Goal: Transaction & Acquisition: Purchase product/service

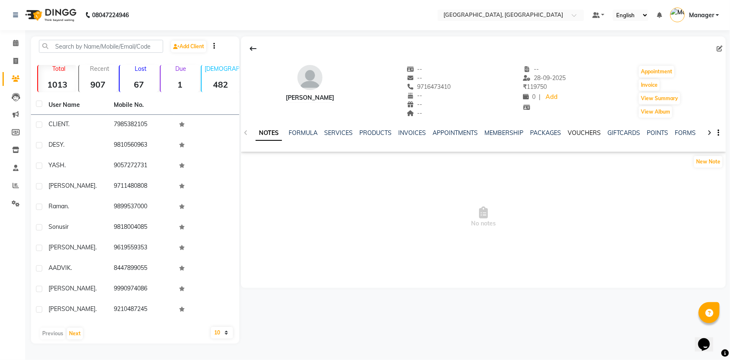
click at [582, 133] on link "VOUCHERS" at bounding box center [584, 133] width 33 height 8
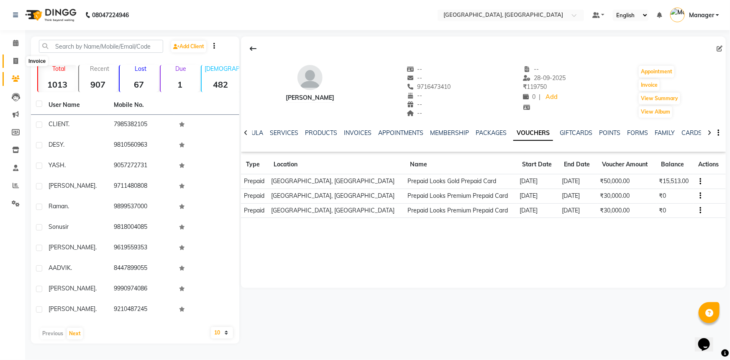
click at [17, 59] on icon at bounding box center [15, 61] width 5 height 6
select select "service"
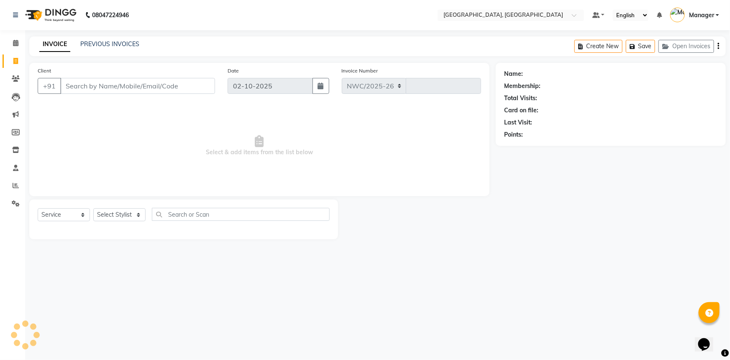
select select "8574"
type input "3724"
click at [81, 82] on input "Client" at bounding box center [137, 86] width 155 height 16
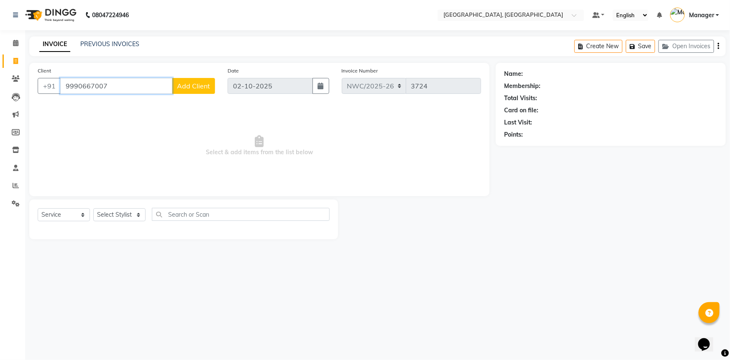
type input "9990667007"
click at [206, 83] on span "Add Client" at bounding box center [193, 86] width 33 height 8
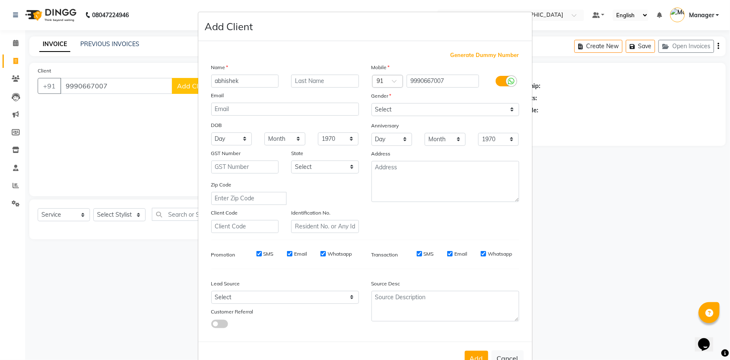
type input "abhishek"
click at [407, 113] on select "Select [DEMOGRAPHIC_DATA] [DEMOGRAPHIC_DATA] Other Prefer Not To Say" at bounding box center [446, 109] width 148 height 13
select select "[DEMOGRAPHIC_DATA]"
click at [372, 103] on select "Select [DEMOGRAPHIC_DATA] [DEMOGRAPHIC_DATA] Other Prefer Not To Say" at bounding box center [446, 109] width 148 height 13
click at [397, 175] on textarea at bounding box center [446, 181] width 148 height 41
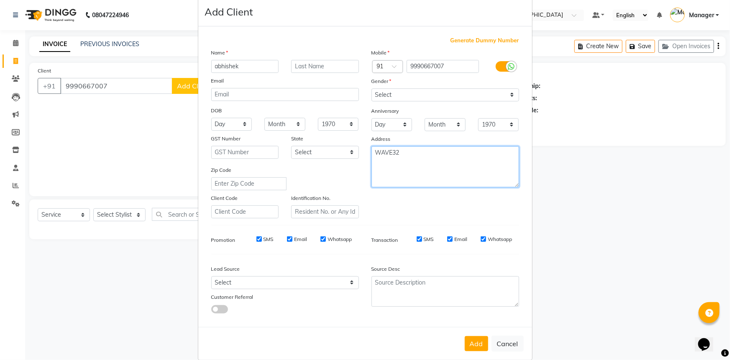
scroll to position [29, 0]
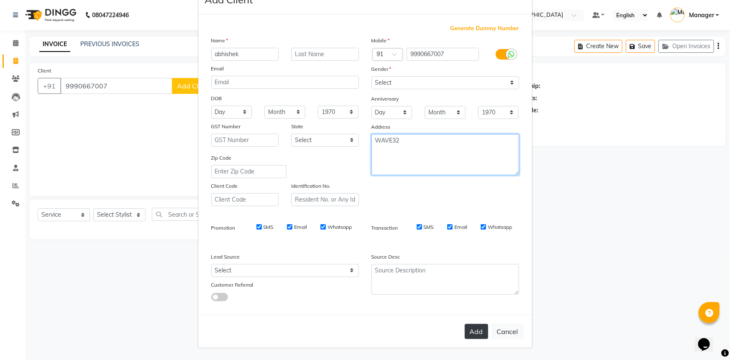
type textarea "WAVE32"
drag, startPoint x: 469, startPoint y: 330, endPoint x: 460, endPoint y: 316, distance: 16.0
click at [467, 327] on button "Add" at bounding box center [476, 331] width 23 height 15
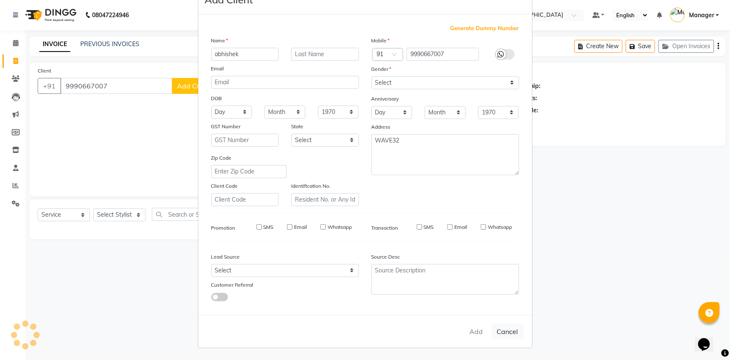
select select
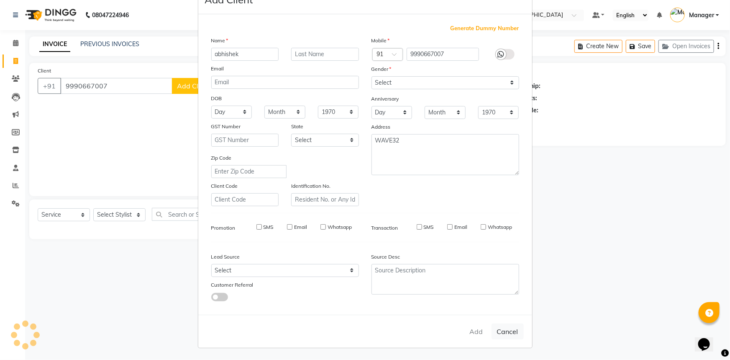
select select
checkbox input "false"
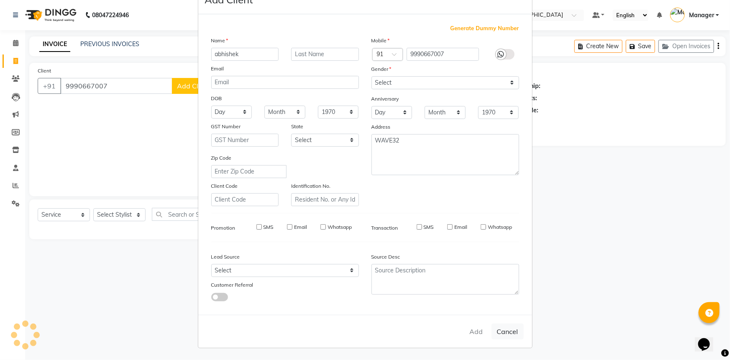
checkbox input "false"
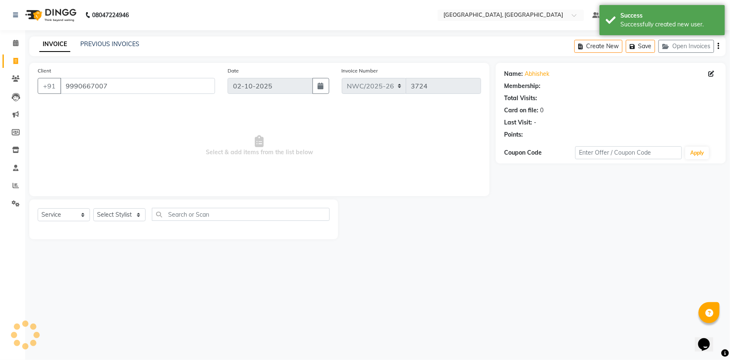
select select "1: Object"
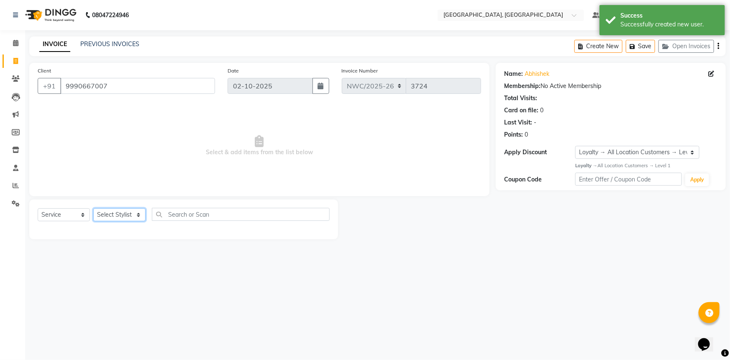
click at [118, 213] on select "Select Stylist [PERSON_NAME]-pdct Arshad_asst Arun_pdct Ashish_asst Counter_Sal…" at bounding box center [119, 214] width 52 height 13
click at [93, 208] on select "Select Stylist [PERSON_NAME]-pdct Arshad_asst Arun_pdct Ashish_asst Counter_Sal…" at bounding box center [119, 214] width 52 height 13
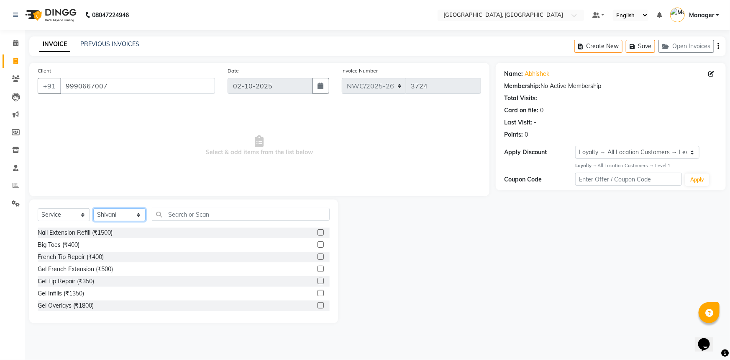
click at [105, 215] on select "Select Stylist [PERSON_NAME]-pdct Arshad_asst Arun_pdct Ashish_asst Counter_Sal…" at bounding box center [119, 214] width 52 height 13
select select "85707"
click at [93, 208] on select "Select Stylist [PERSON_NAME]-pdct Arshad_asst Arun_pdct Ashish_asst Counter_Sal…" at bounding box center [119, 214] width 52 height 13
click at [190, 216] on input "text" at bounding box center [241, 214] width 178 height 13
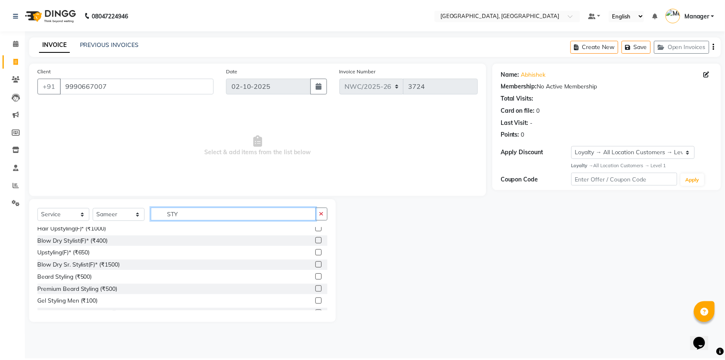
scroll to position [114, 0]
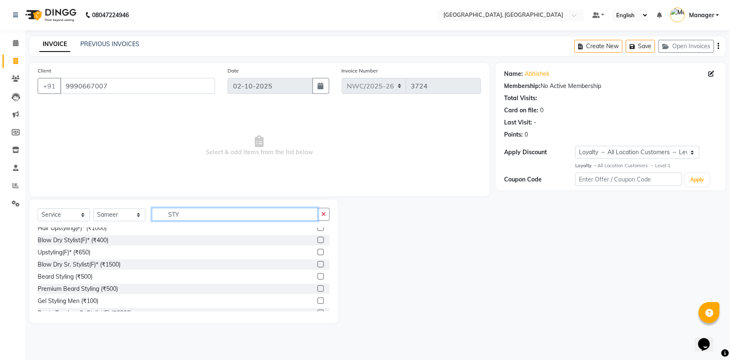
type input "STY"
click at [318, 301] on label at bounding box center [321, 300] width 6 height 6
click at [318, 301] on input "checkbox" at bounding box center [320, 300] width 5 height 5
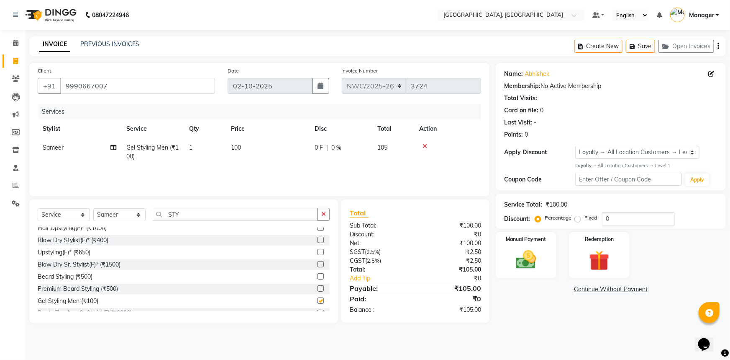
checkbox input "false"
click at [244, 147] on td "100" at bounding box center [268, 152] width 84 height 28
select select "85707"
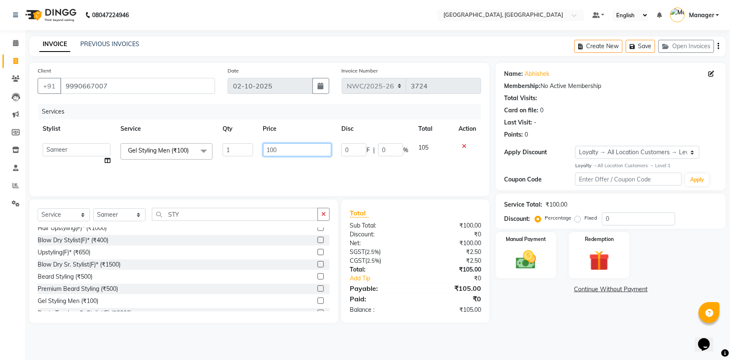
drag, startPoint x: 289, startPoint y: 148, endPoint x: 222, endPoint y: 148, distance: 67.4
click at [222, 148] on tr "[PERSON_NAME]-pdct Arshad_asst Arun_pdct Ashish_asst Counter_Sales [PERSON_NAME…" at bounding box center [260, 154] width 444 height 32
type input "200"
click at [526, 296] on div "Name: Abhishek Membership: No Active Membership Total Visits: Card on file: 0 L…" at bounding box center [614, 193] width 236 height 260
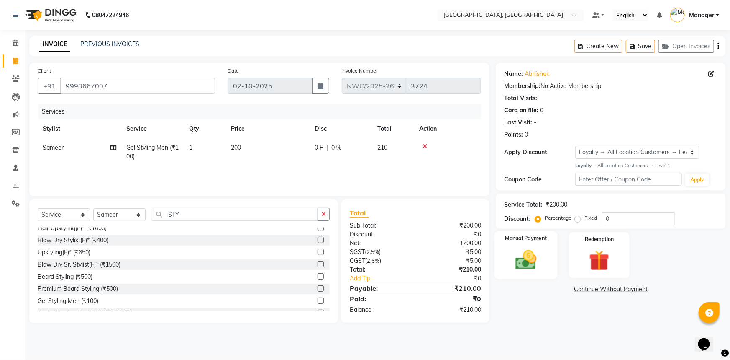
click at [528, 264] on img at bounding box center [526, 259] width 34 height 24
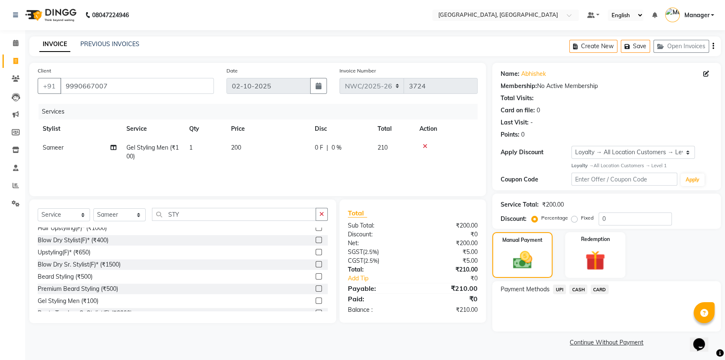
click at [558, 289] on span "UPI" at bounding box center [559, 289] width 13 height 10
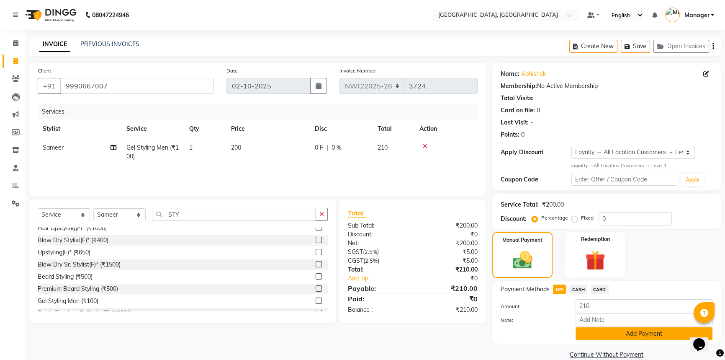
click at [596, 333] on button "Add Payment" at bounding box center [644, 333] width 137 height 13
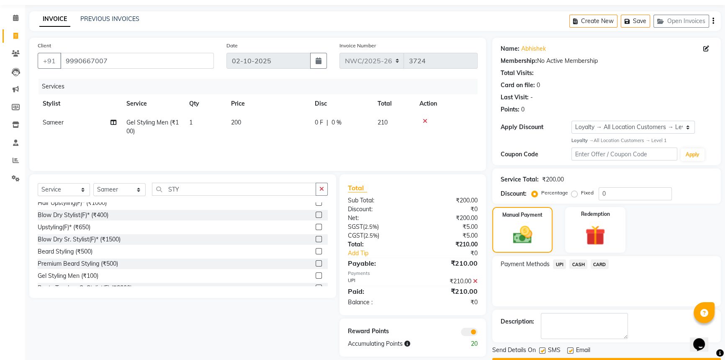
scroll to position [48, 0]
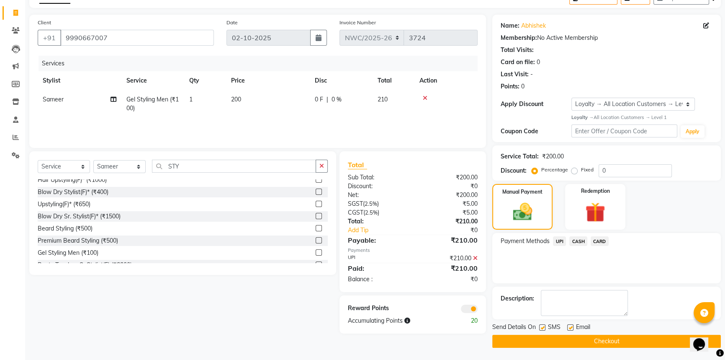
click at [570, 336] on button "Checkout" at bounding box center [606, 340] width 229 height 13
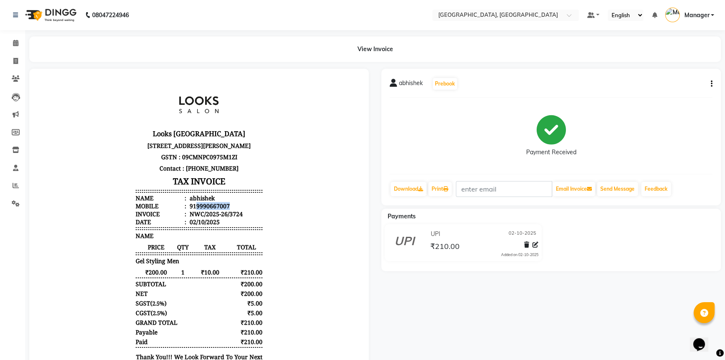
drag, startPoint x: 227, startPoint y: 235, endPoint x: 190, endPoint y: 237, distance: 36.5
click at [190, 210] on li "Mobile : 919990667007" at bounding box center [199, 206] width 126 height 8
copy div "9990667007"
click at [17, 57] on span at bounding box center [15, 62] width 15 height 10
select select "service"
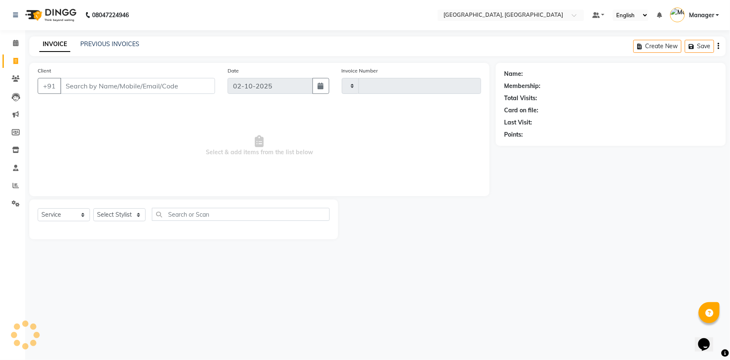
type input "3725"
select select "8574"
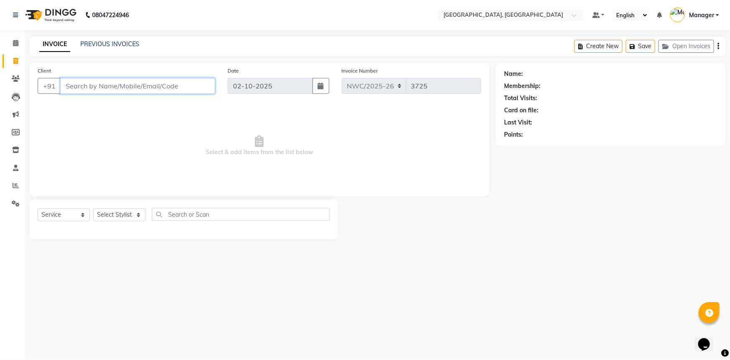
click at [120, 88] on input "Client" at bounding box center [137, 86] width 155 height 16
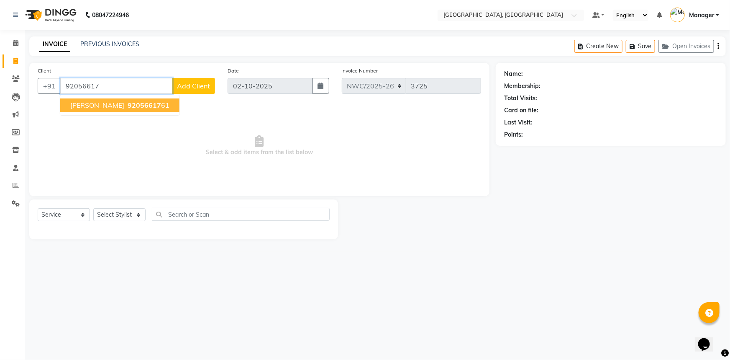
click at [128, 109] on span "92056617" at bounding box center [144, 105] width 33 height 8
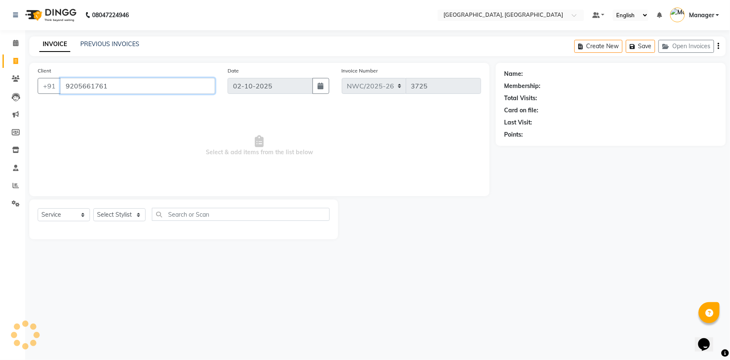
type input "9205661761"
select select "1: Object"
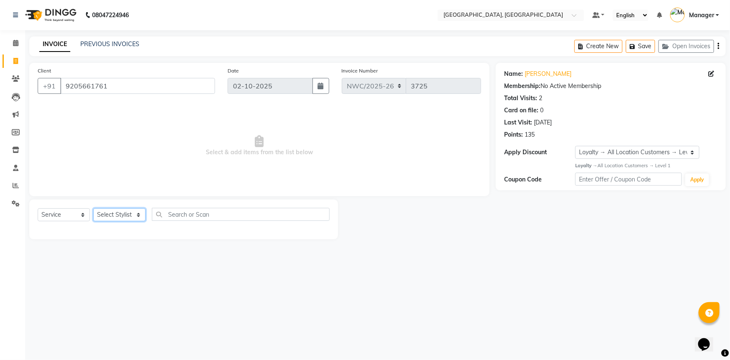
click at [113, 216] on select "Select Stylist [PERSON_NAME]-pdct Arshad_asst Arun_pdct Ashish_asst Counter_Sal…" at bounding box center [119, 214] width 52 height 13
select select "84832"
click at [93, 208] on select "Select Stylist [PERSON_NAME]-pdct Arshad_asst Arun_pdct Ashish_asst Counter_Sal…" at bounding box center [119, 214] width 52 height 13
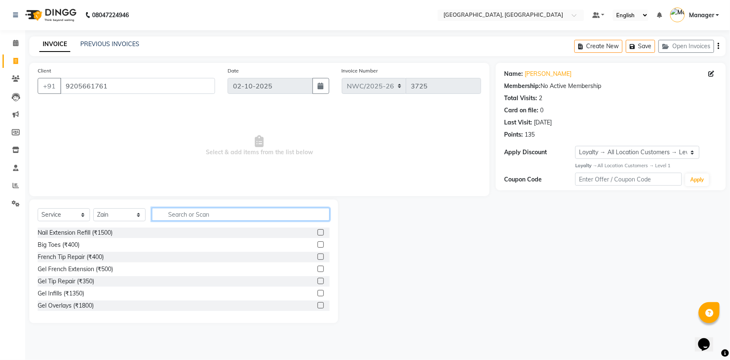
click at [170, 213] on input "text" at bounding box center [241, 214] width 178 height 13
type input "CUT"
click at [318, 244] on label at bounding box center [321, 244] width 6 height 6
click at [318, 244] on input "checkbox" at bounding box center [320, 244] width 5 height 5
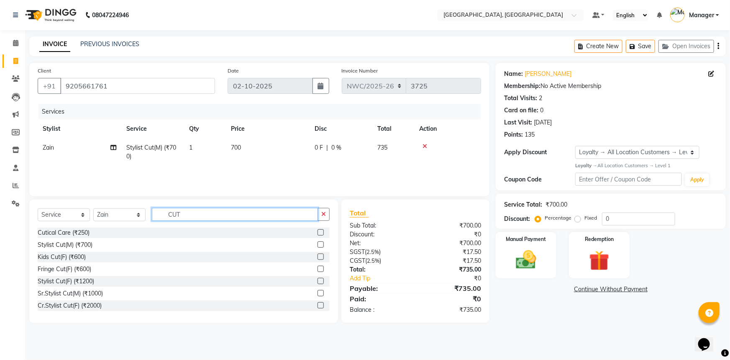
checkbox input "false"
drag, startPoint x: 245, startPoint y: 211, endPoint x: 154, endPoint y: 208, distance: 91.3
click at [154, 208] on input "CUT" at bounding box center [235, 214] width 166 height 13
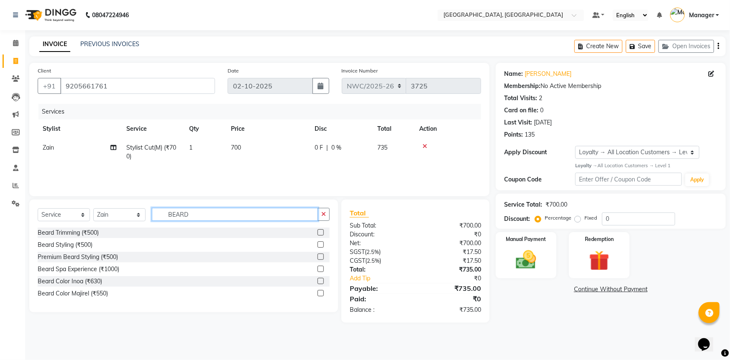
type input "BEARD"
click at [323, 231] on label at bounding box center [321, 232] width 6 height 6
click at [323, 231] on input "checkbox" at bounding box center [320, 232] width 5 height 5
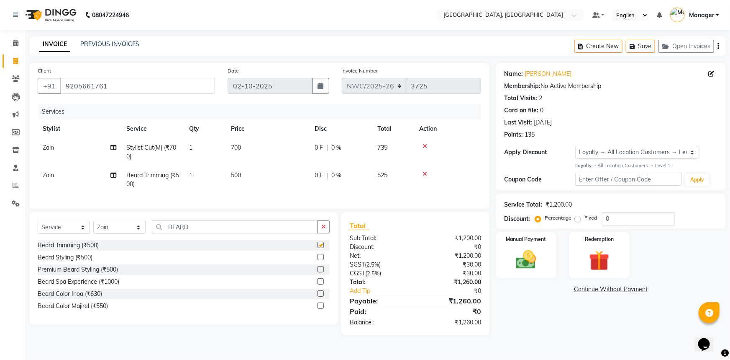
checkbox input "false"
click at [251, 146] on td "700" at bounding box center [268, 152] width 84 height 28
select select "84832"
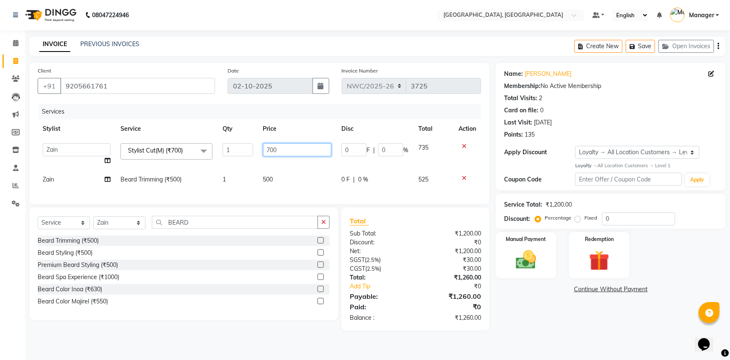
drag, startPoint x: 295, startPoint y: 148, endPoint x: 224, endPoint y: 142, distance: 70.6
click at [231, 147] on tr "[PERSON_NAME]-pdct Arshad_asst Arun_pdct Ashish_asst Counter_Sales [PERSON_NAME…" at bounding box center [260, 154] width 444 height 32
type input "500"
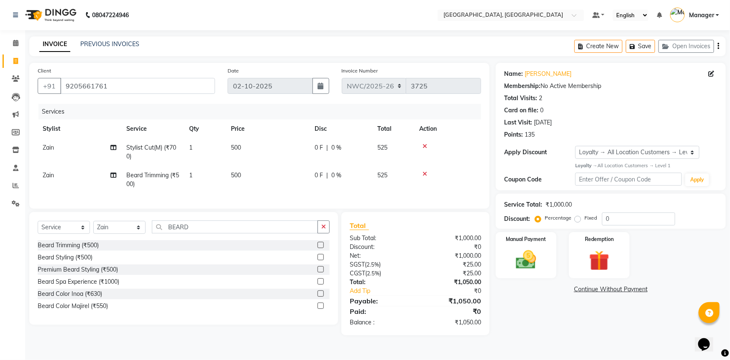
click at [270, 176] on td "500" at bounding box center [268, 180] width 84 height 28
select select "84832"
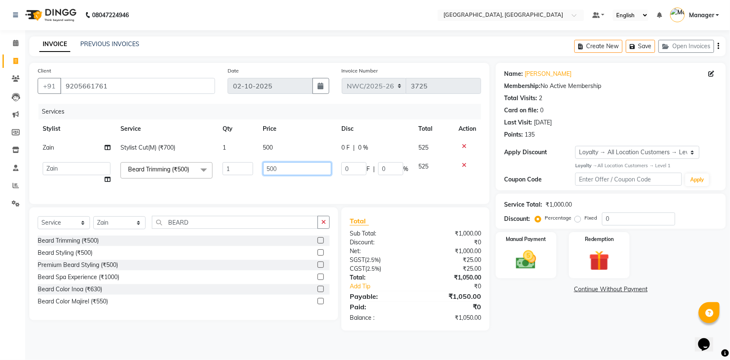
drag, startPoint x: 290, startPoint y: 164, endPoint x: 182, endPoint y: 165, distance: 108.4
click at [182, 165] on tr "[PERSON_NAME]-pdct Arshad_asst Arun_pdct Ashish_asst Counter_Sales [PERSON_NAME…" at bounding box center [260, 173] width 444 height 32
type input "350"
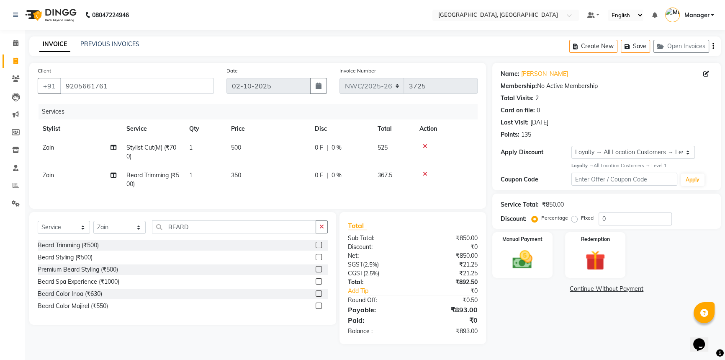
click at [516, 299] on div "Name: [PERSON_NAME] Membership: No Active Membership Total Visits: 2 Card on fi…" at bounding box center [609, 203] width 235 height 281
click at [63, 231] on select "Select Service Product Membership Package Voucher Prepaid Gift Card" at bounding box center [64, 227] width 52 height 13
select select "product"
click at [38, 226] on select "Select Service Product Membership Package Voucher Prepaid Gift Card" at bounding box center [64, 227] width 52 height 13
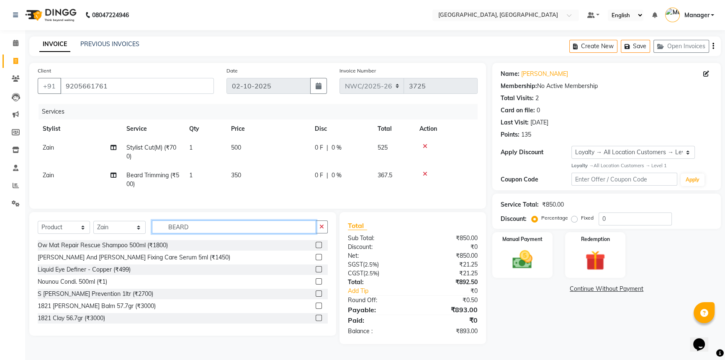
drag, startPoint x: 220, startPoint y: 231, endPoint x: 132, endPoint y: 228, distance: 88.0
click at [132, 228] on div "Select Service Product Membership Package Voucher Prepaid Gift Card Select Styl…" at bounding box center [183, 230] width 290 height 20
type input "30164932"
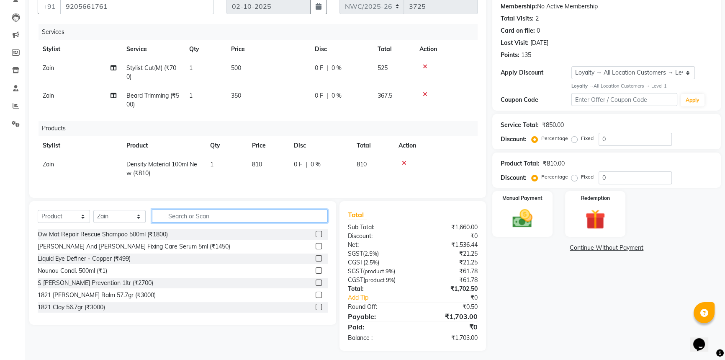
scroll to position [89, 0]
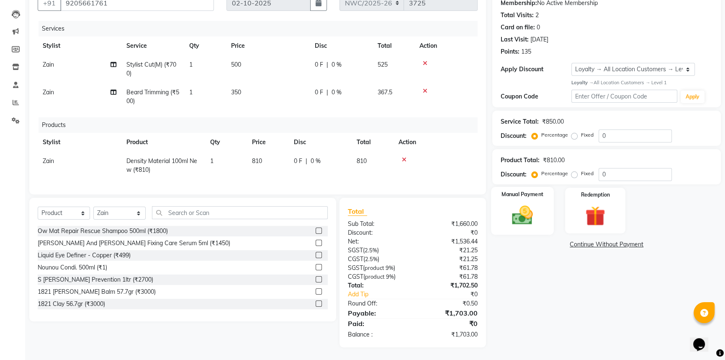
click at [516, 214] on img at bounding box center [523, 215] width 34 height 24
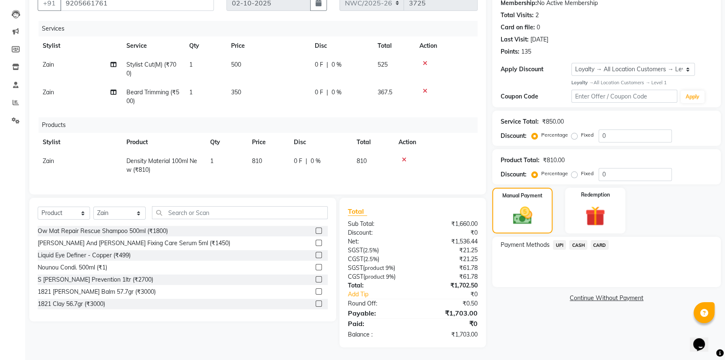
click at [555, 240] on span "UPI" at bounding box center [559, 245] width 13 height 10
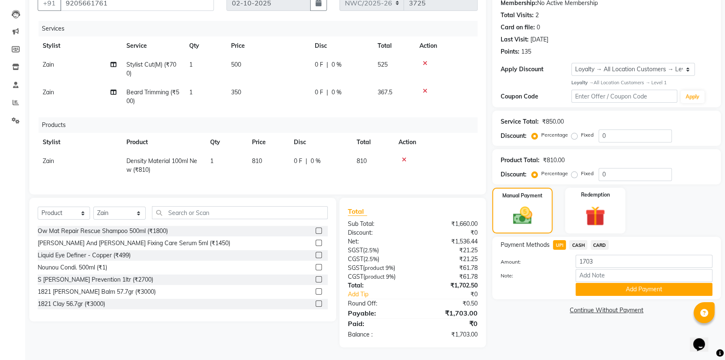
click at [606, 283] on button "Add Payment" at bounding box center [644, 289] width 137 height 13
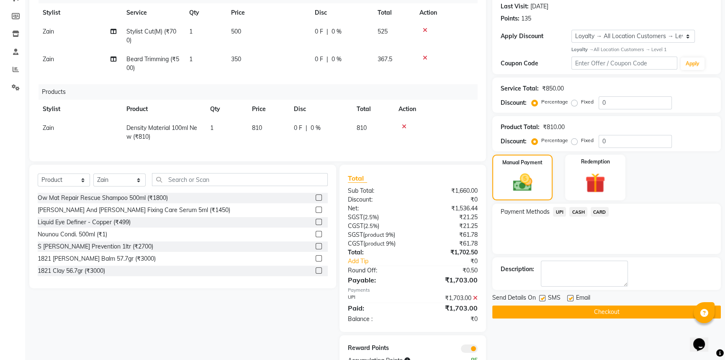
scroll to position [148, 0]
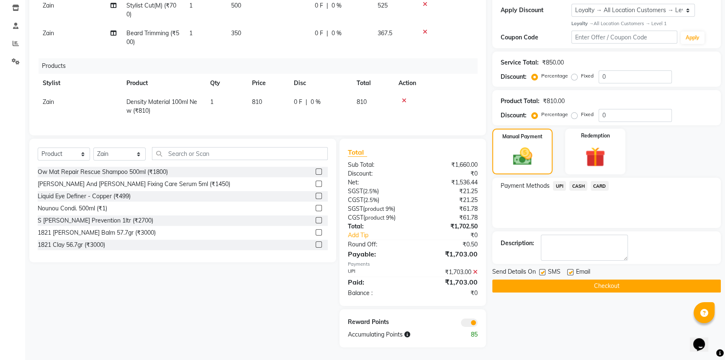
click at [595, 280] on button "Checkout" at bounding box center [606, 285] width 229 height 13
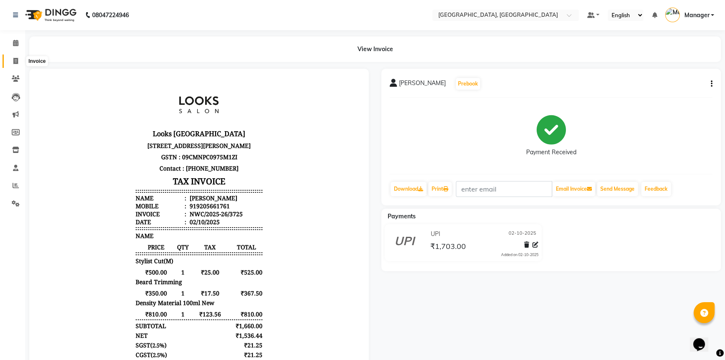
click at [15, 60] on icon at bounding box center [15, 61] width 5 height 6
select select "service"
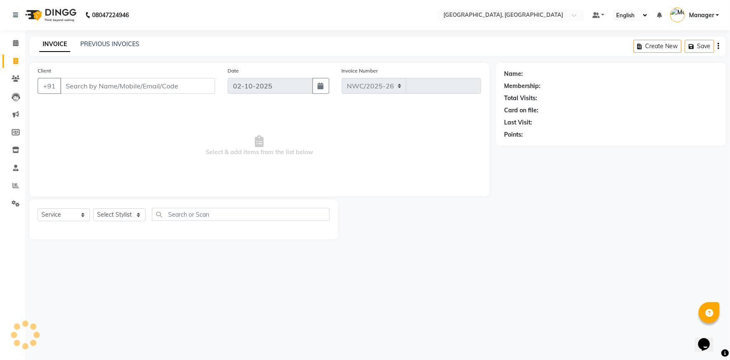
select select "8574"
type input "3726"
click at [552, 291] on div "08047224946 Select Location × Looks [GEOGRAPHIC_DATA], [GEOGRAPHIC_DATA] Defaul…" at bounding box center [365, 180] width 730 height 360
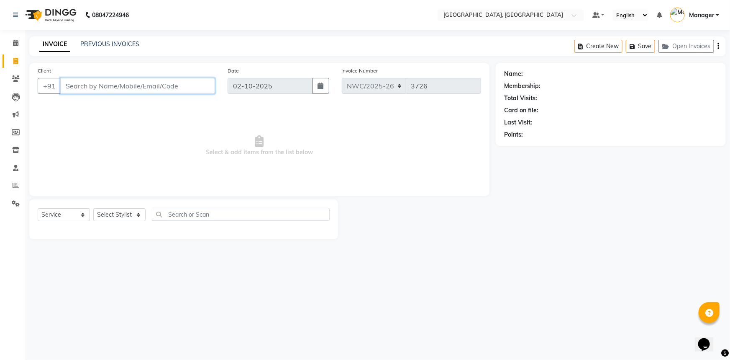
click at [124, 91] on input "Client" at bounding box center [137, 86] width 155 height 16
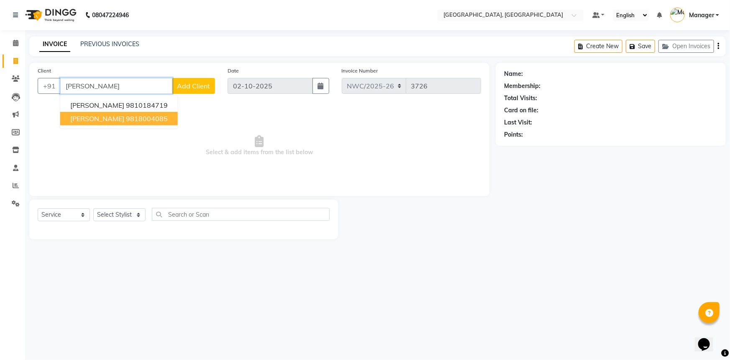
click at [140, 120] on button "[PERSON_NAME] sir 9818004085" at bounding box center [119, 118] width 118 height 13
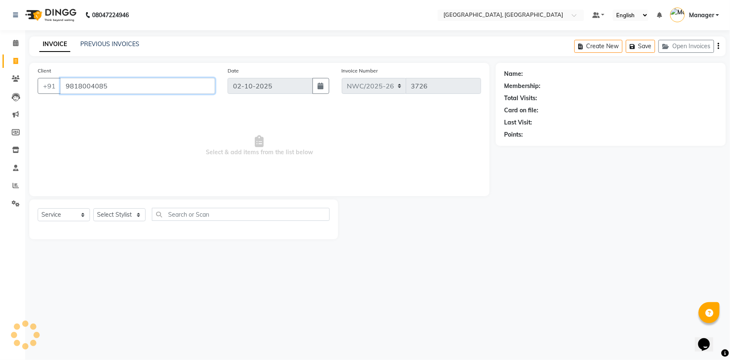
type input "9818004085"
select select "1: Object"
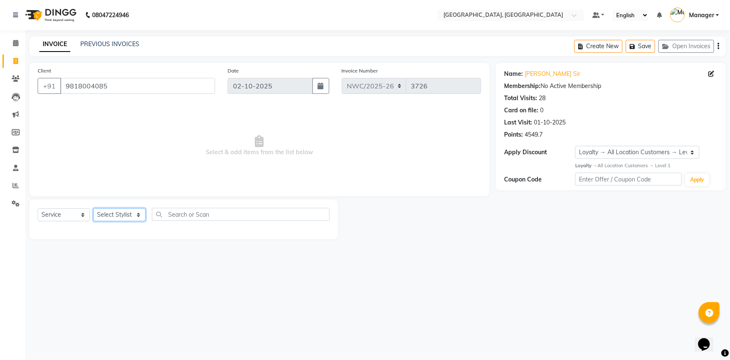
click at [126, 217] on select "Select Stylist [PERSON_NAME]-pdct Arshad_asst Arun_pdct Ashish_asst Counter_Sal…" at bounding box center [119, 214] width 52 height 13
select select "84840"
click at [93, 208] on select "Select Stylist [PERSON_NAME]-pdct Arshad_asst Arun_pdct Ashish_asst Counter_Sal…" at bounding box center [119, 214] width 52 height 13
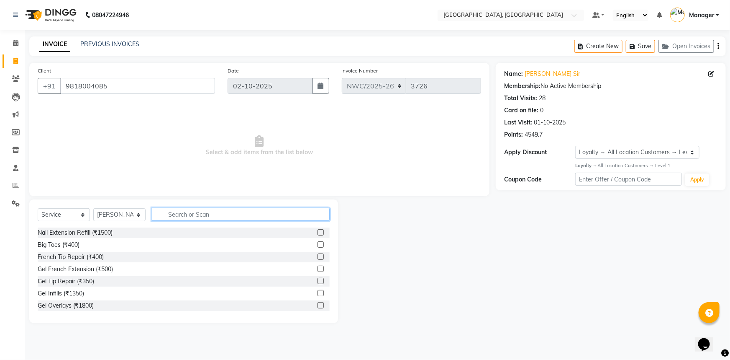
click at [197, 214] on input "text" at bounding box center [241, 214] width 178 height 13
type input "eye"
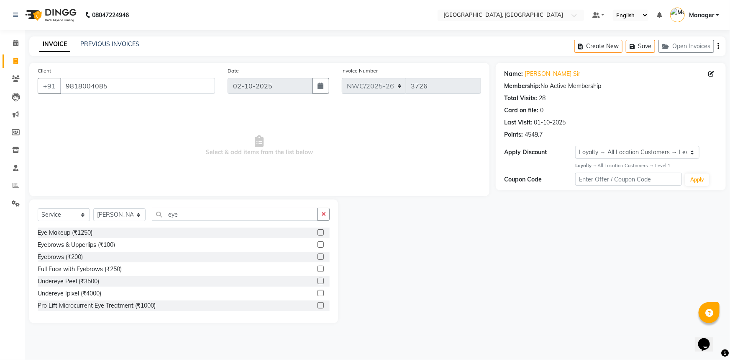
click at [318, 246] on label at bounding box center [321, 244] width 6 height 6
click at [318, 246] on input "checkbox" at bounding box center [320, 244] width 5 height 5
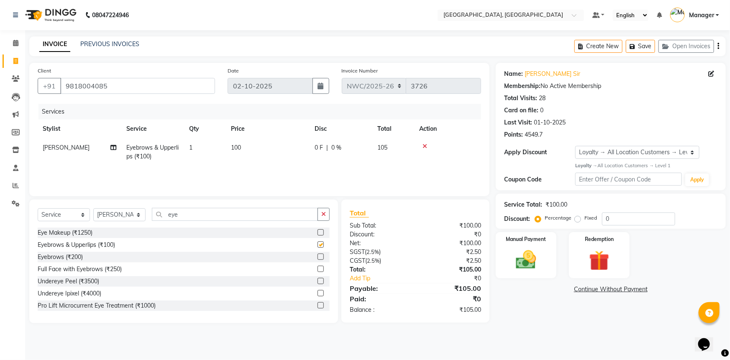
checkbox input "false"
click at [244, 148] on td "100" at bounding box center [268, 152] width 84 height 28
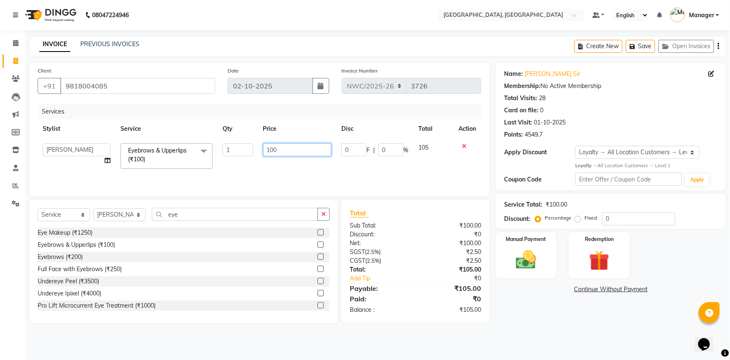
drag, startPoint x: 290, startPoint y: 148, endPoint x: 192, endPoint y: 139, distance: 98.8
click at [197, 139] on tr "[PERSON_NAME]-pdct Arshad_asst Arun_pdct Ashish_asst Counter_Sales [PERSON_NAME…" at bounding box center [260, 156] width 444 height 36
type input "140"
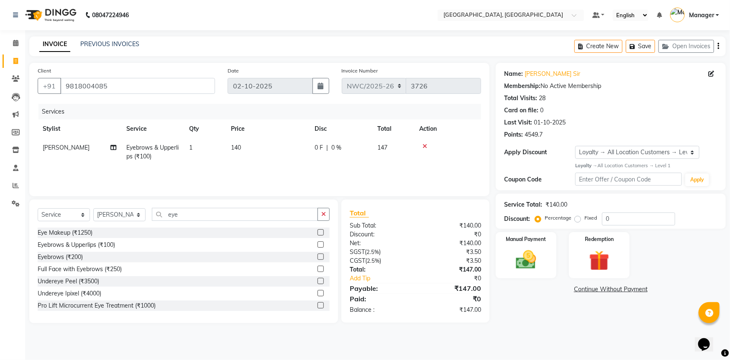
click at [540, 306] on div "Name: [PERSON_NAME] Sir Membership: No Active Membership Total Visits: 28 Card …" at bounding box center [614, 193] width 236 height 260
drag, startPoint x: 528, startPoint y: 257, endPoint x: 553, endPoint y: 276, distance: 31.3
click at [529, 257] on img at bounding box center [526, 259] width 34 height 24
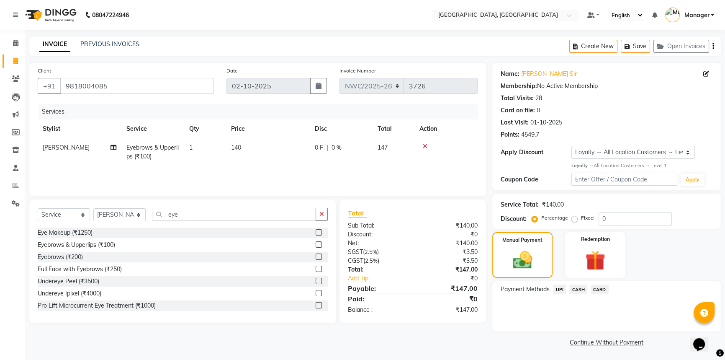
click at [556, 288] on span "UPI" at bounding box center [559, 289] width 13 height 10
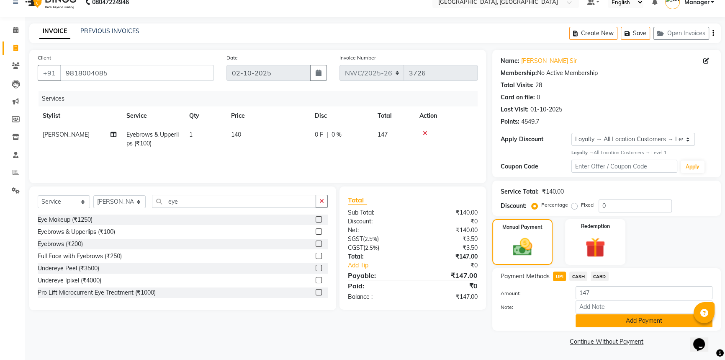
scroll to position [13, 0]
click at [594, 323] on button "Add Payment" at bounding box center [644, 319] width 137 height 13
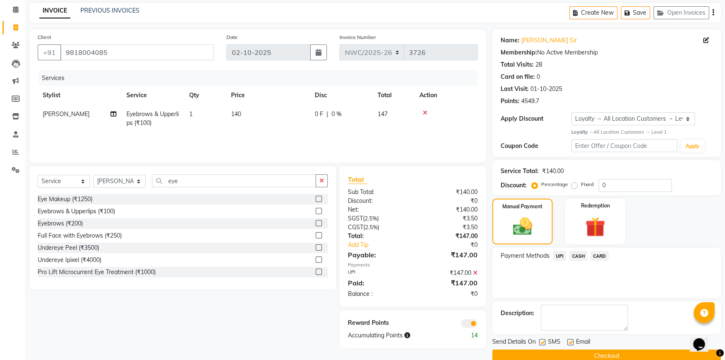
scroll to position [48, 0]
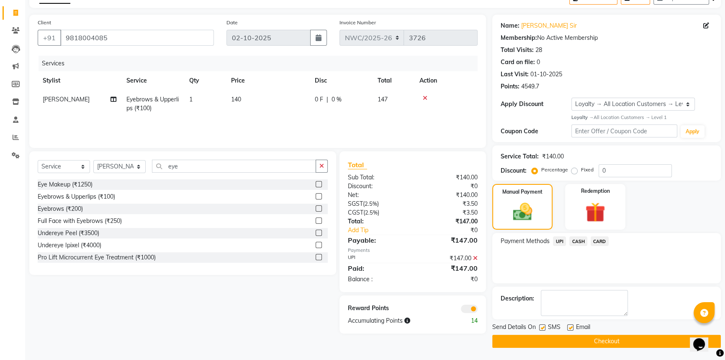
click at [590, 337] on button "Checkout" at bounding box center [606, 340] width 229 height 13
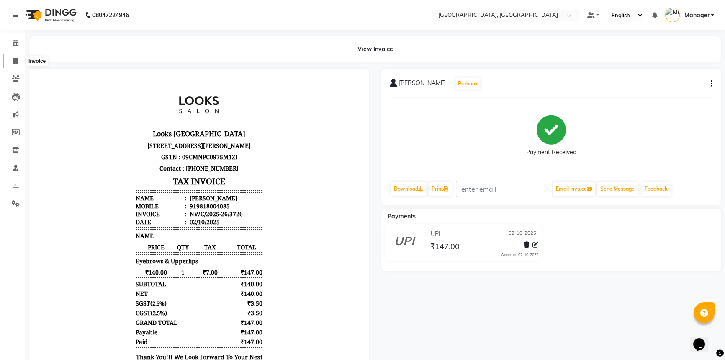
click at [18, 62] on icon at bounding box center [15, 61] width 5 height 6
select select "service"
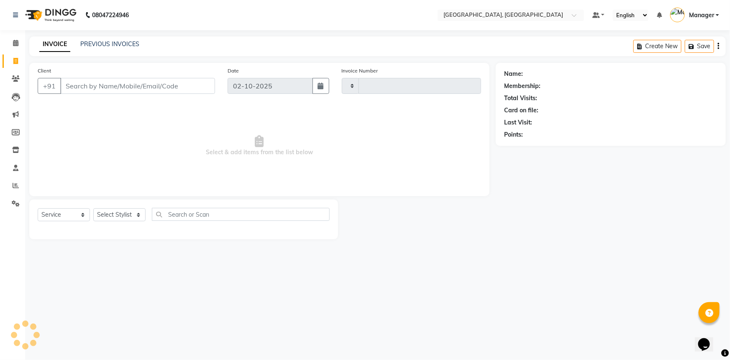
type input "3727"
select select "8574"
click at [163, 87] on input "Client" at bounding box center [137, 86] width 155 height 16
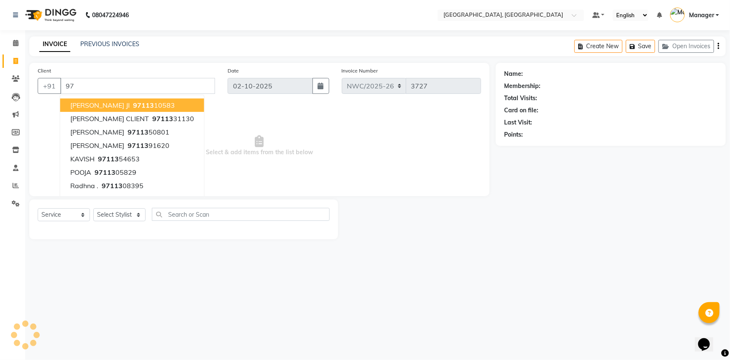
type input "9"
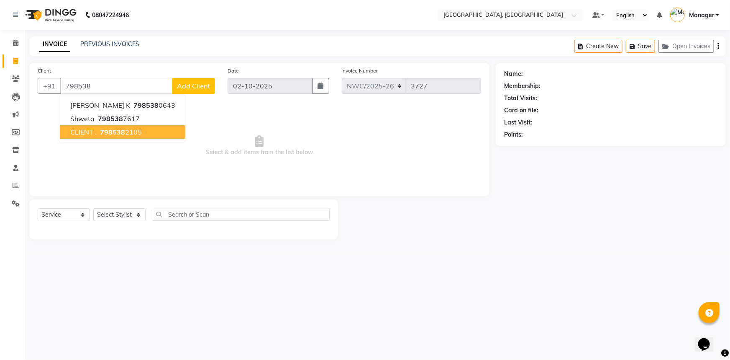
click at [126, 134] on ngb-highlight "798538 2105" at bounding box center [120, 132] width 44 height 8
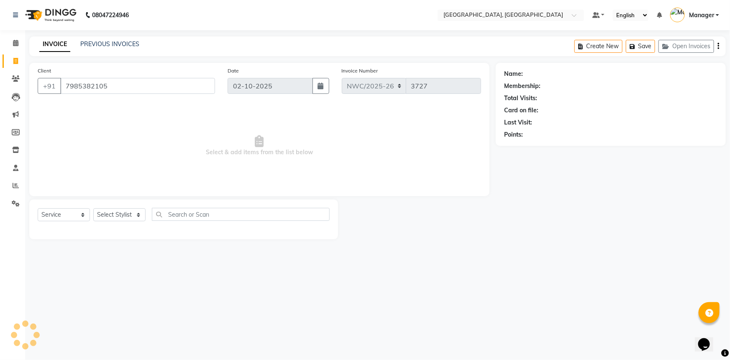
type input "7985382105"
select select "1: Object"
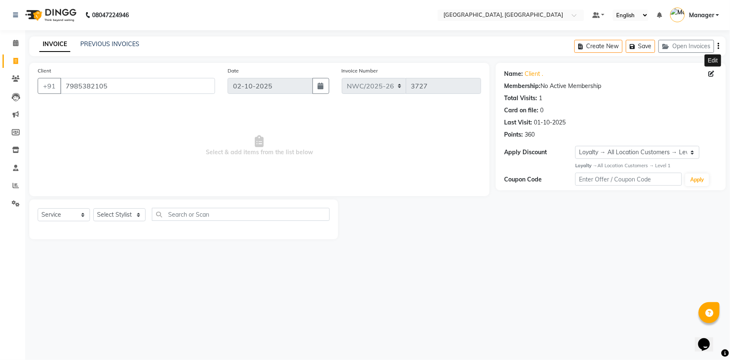
click at [714, 73] on icon at bounding box center [712, 74] width 6 height 6
select select "[DEMOGRAPHIC_DATA]"
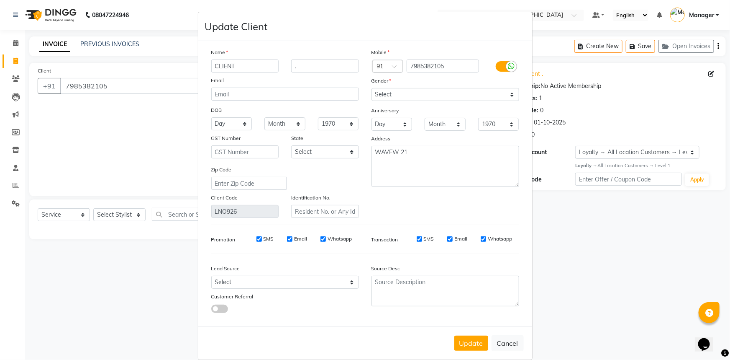
drag, startPoint x: 234, startPoint y: 64, endPoint x: 194, endPoint y: 67, distance: 40.7
click at [194, 67] on ngb-modal-window "Update Client Name CLIENT . Email DOB Day 01 02 03 04 05 06 07 08 09 10 11 12 1…" at bounding box center [365, 180] width 730 height 360
type input "n"
type input "NAINA"
click at [406, 153] on textarea "WAVEW 21" at bounding box center [446, 166] width 148 height 41
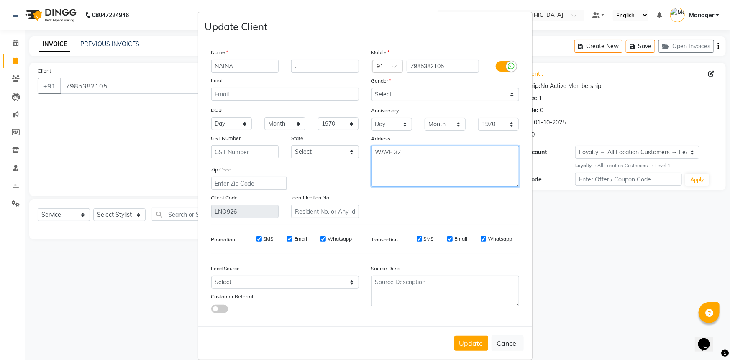
type textarea "WAVE 32"
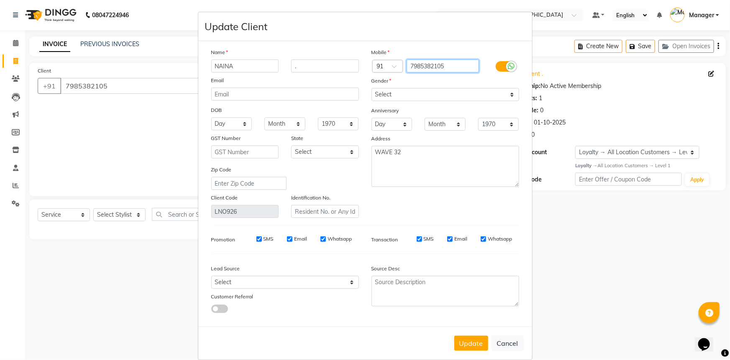
drag, startPoint x: 448, startPoint y: 63, endPoint x: 409, endPoint y: 65, distance: 39.0
click at [409, 65] on input "7985382105" at bounding box center [443, 65] width 72 height 13
click at [475, 344] on button "Update" at bounding box center [472, 342] width 34 height 15
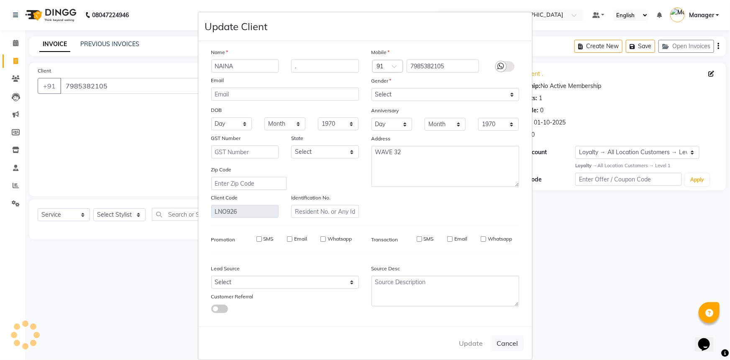
select select
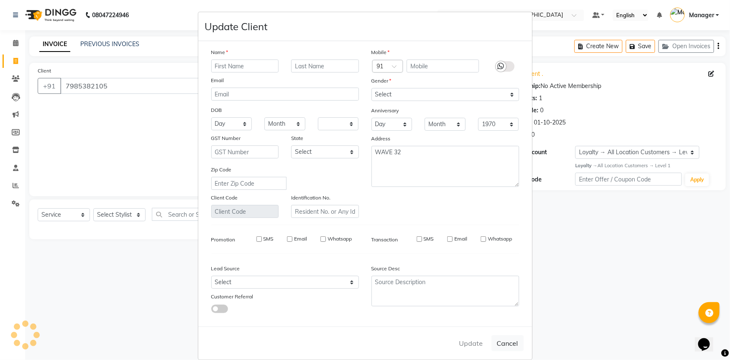
select select
checkbox input "false"
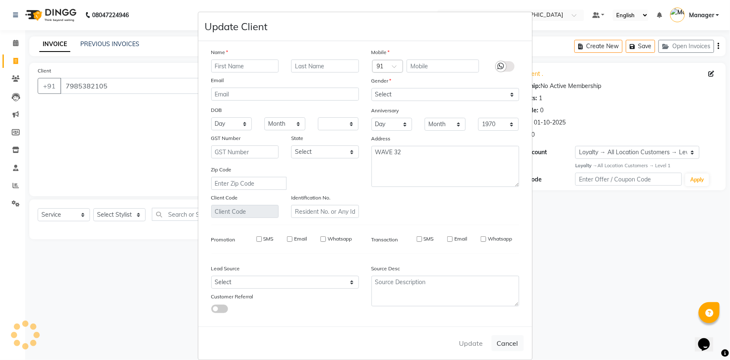
checkbox input "false"
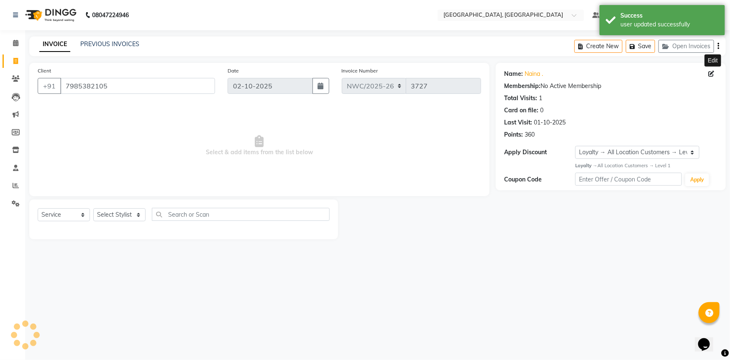
select select "1: Object"
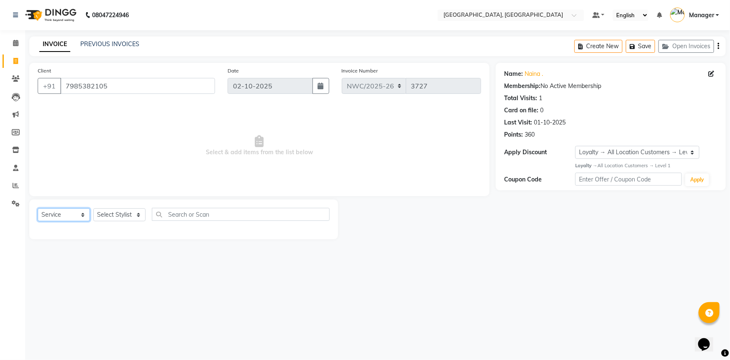
drag, startPoint x: 66, startPoint y: 214, endPoint x: 117, endPoint y: 206, distance: 51.3
click at [66, 214] on select "Select Service Product Membership Package Voucher Prepaid Gift Card" at bounding box center [64, 214] width 52 height 13
select select "V"
click at [38, 208] on select "Select Service Product Membership Package Voucher Prepaid Gift Card" at bounding box center [64, 214] width 52 height 13
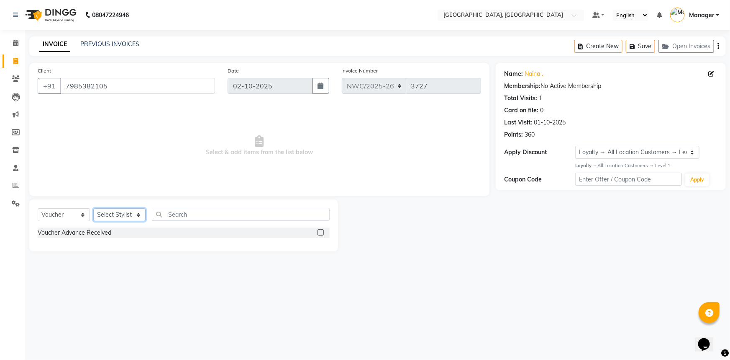
click at [113, 216] on select "Select Stylist [PERSON_NAME]-pdct Arshad_asst Arun_pdct Ashish_asst Counter_Sal…" at bounding box center [119, 214] width 52 height 13
select select "84451"
click at [93, 208] on select "Select Stylist [PERSON_NAME]-pdct Arshad_asst Arun_pdct Ashish_asst Counter_Sal…" at bounding box center [119, 214] width 52 height 13
click at [319, 231] on label at bounding box center [321, 232] width 6 height 6
click at [319, 231] on input "checkbox" at bounding box center [320, 232] width 5 height 5
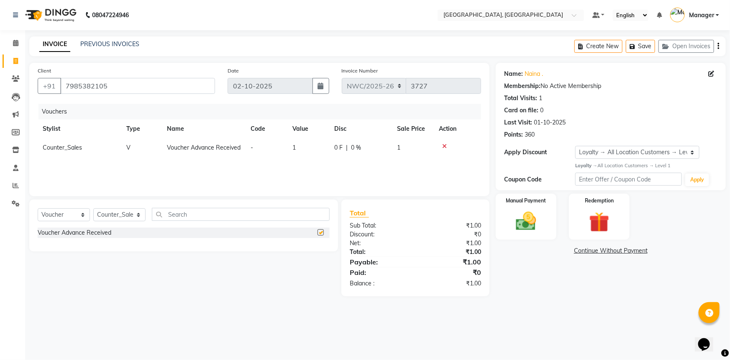
checkbox input "false"
click at [296, 149] on td "1" at bounding box center [309, 147] width 42 height 19
select select "84451"
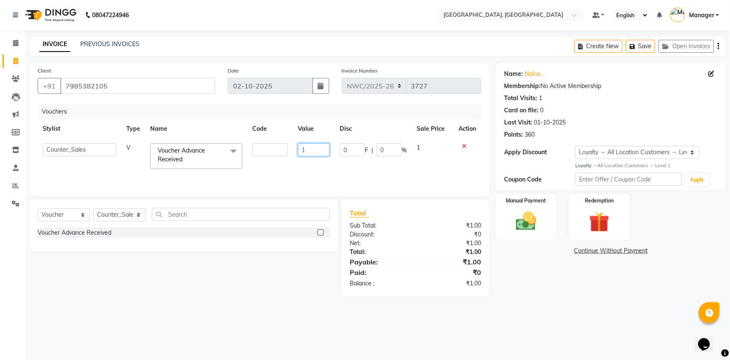
drag, startPoint x: 320, startPoint y: 148, endPoint x: 272, endPoint y: 141, distance: 48.7
click at [276, 146] on tr "[PERSON_NAME]-pdct Arshad_asst Arun_pdct Ashish_asst Counter_Sales [PERSON_NAME…" at bounding box center [260, 156] width 444 height 36
type input "7000"
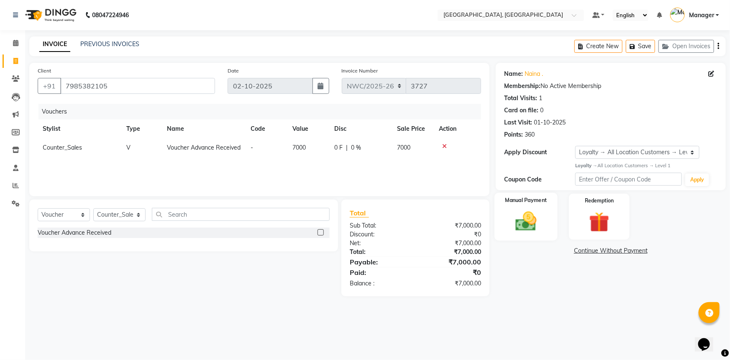
click at [536, 218] on img at bounding box center [526, 221] width 34 height 24
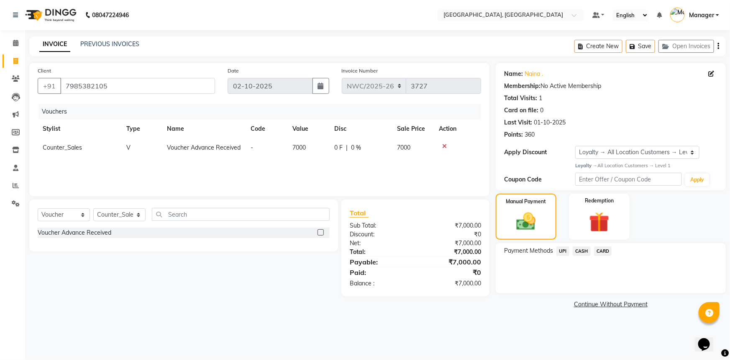
click at [565, 252] on span "UPI" at bounding box center [563, 251] width 13 height 10
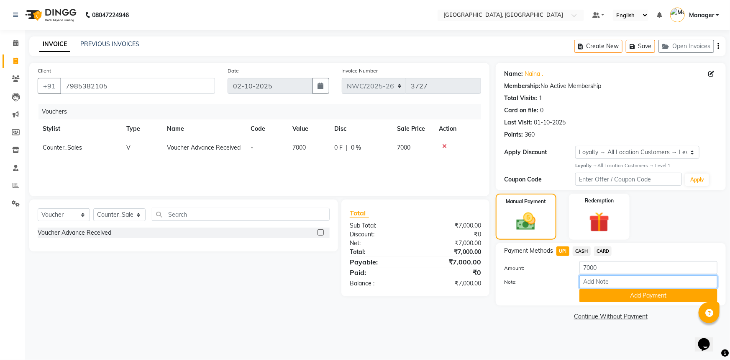
click at [599, 283] on input "Note:" at bounding box center [649, 281] width 138 height 13
type input "MAKEUP [DATE]"
click at [130, 149] on td "V" at bounding box center [141, 147] width 41 height 19
select select "84451"
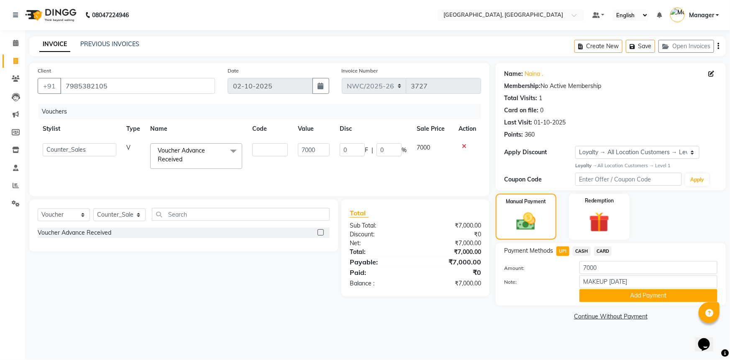
click at [134, 149] on td "V" at bounding box center [133, 156] width 24 height 36
click at [204, 149] on span "Voucher Advance Received" at bounding box center [181, 154] width 47 height 16
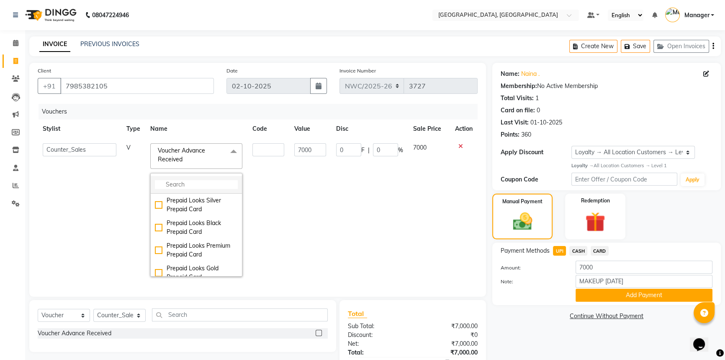
click at [208, 181] on input "multiselect-search" at bounding box center [196, 184] width 83 height 9
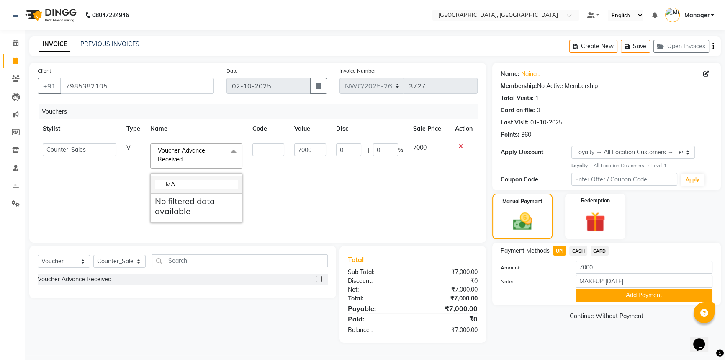
type input "M"
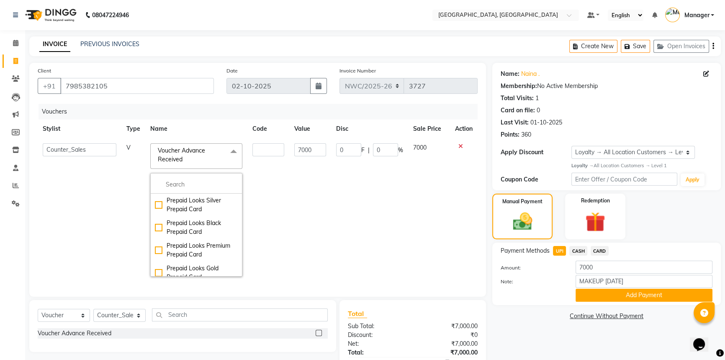
click at [337, 209] on td "0 F | 0 %" at bounding box center [369, 209] width 77 height 143
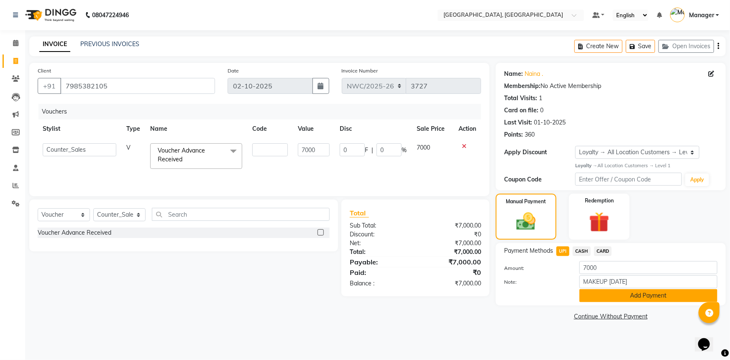
click at [641, 297] on button "Add Payment" at bounding box center [649, 295] width 138 height 13
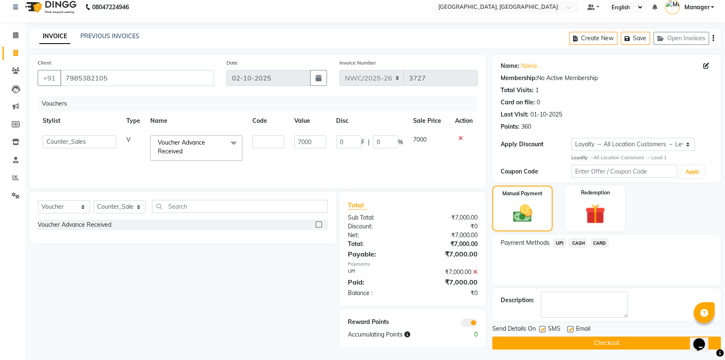
scroll to position [10, 0]
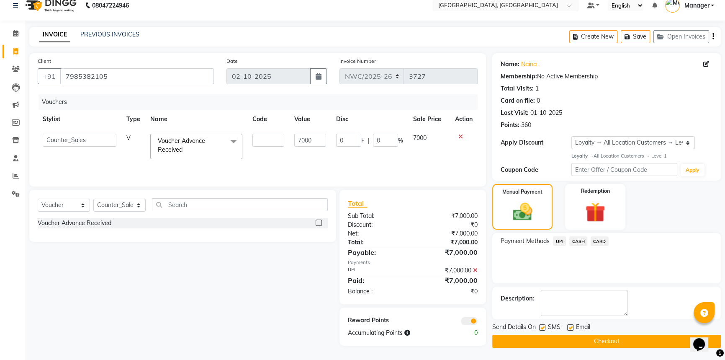
click at [597, 339] on button "Checkout" at bounding box center [606, 340] width 229 height 13
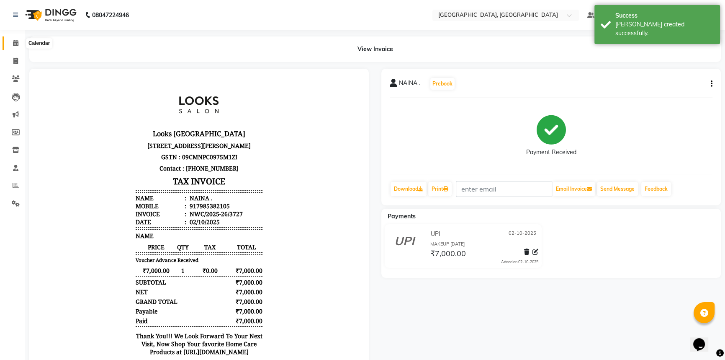
click at [15, 40] on icon at bounding box center [15, 43] width 5 height 6
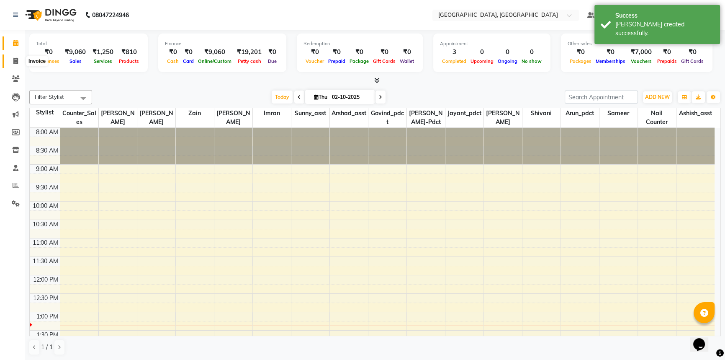
click at [15, 60] on icon at bounding box center [15, 61] width 5 height 6
select select "service"
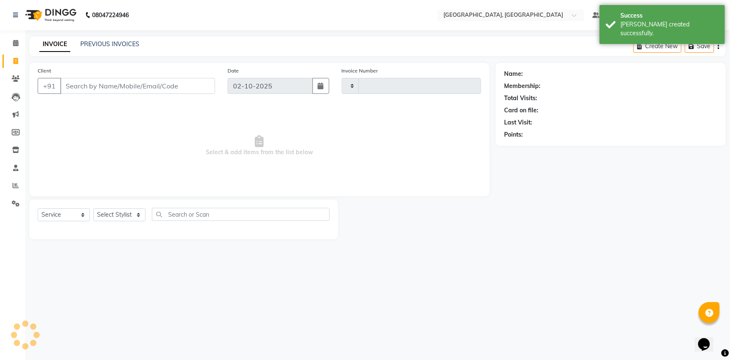
type input "3728"
select select "8574"
